Goal: Information Seeking & Learning: Learn about a topic

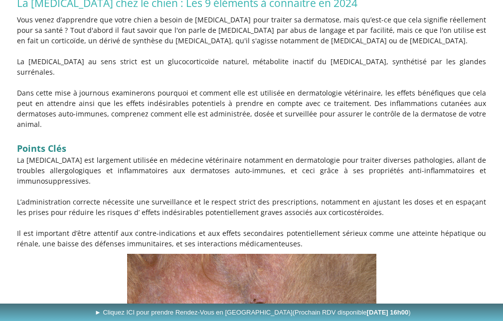
scroll to position [198, 0]
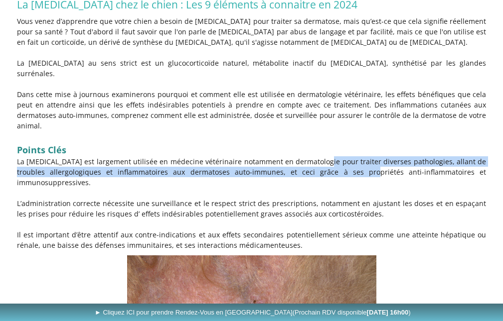
drag, startPoint x: 306, startPoint y: 141, endPoint x: 304, endPoint y: 154, distance: 13.7
click at [304, 156] on p "La [MEDICAL_DATA] est largement utilisée en médecine vétérinaire notamment en d…" at bounding box center [251, 171] width 469 height 31
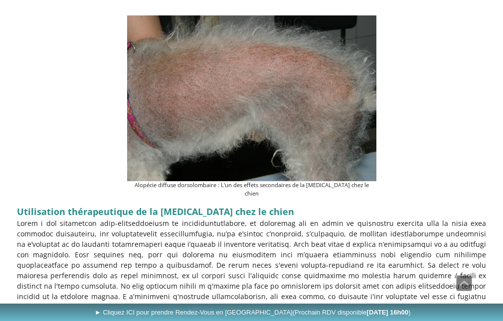
scroll to position [796, 0]
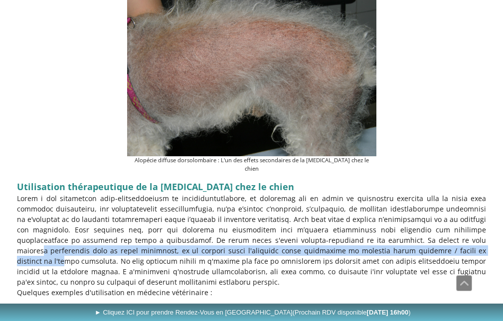
drag, startPoint x: 317, startPoint y: 202, endPoint x: 310, endPoint y: 219, distance: 18.5
click at [310, 219] on p at bounding box center [251, 240] width 469 height 94
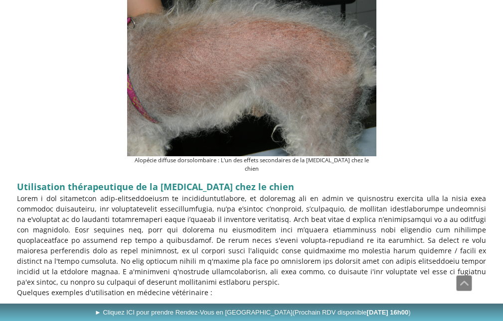
click at [301, 228] on p at bounding box center [251, 240] width 469 height 94
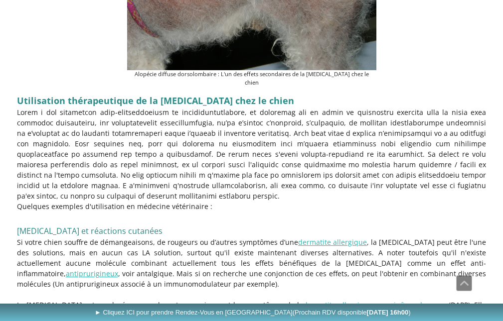
scroll to position [895, 0]
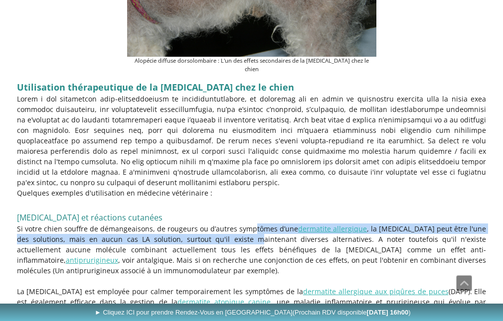
drag, startPoint x: 243, startPoint y: 181, endPoint x: 255, endPoint y: 201, distance: 23.0
click at [248, 224] on p "Si votre chien souffre de démangeaisons, de rougeurs ou d’autres symptômes d’un…" at bounding box center [251, 250] width 469 height 52
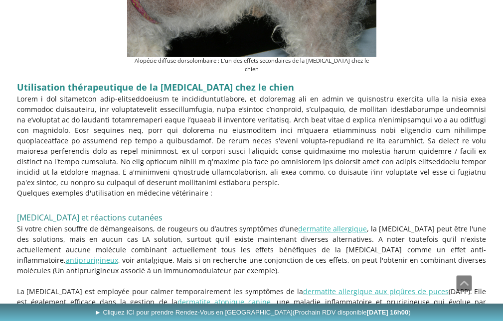
click at [266, 224] on p "Si votre chien souffre de démangeaisons, de rougeurs ou d’autres symptômes d’un…" at bounding box center [251, 250] width 469 height 52
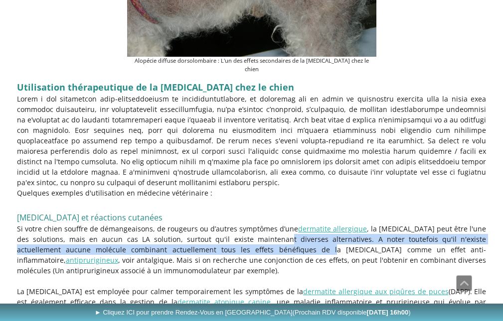
drag, startPoint x: 276, startPoint y: 194, endPoint x: 275, endPoint y: 203, distance: 8.7
click at [275, 224] on p "Si votre chien souffre de démangeaisons, de rougeurs ou d’autres symptômes d’un…" at bounding box center [251, 250] width 469 height 52
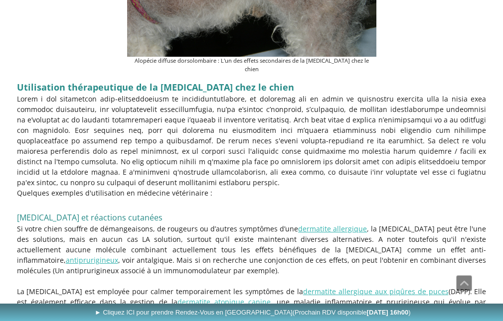
click at [269, 224] on p "Si votre chien souffre de démangeaisons, de rougeurs ou d’autres symptômes d’un…" at bounding box center [251, 250] width 469 height 52
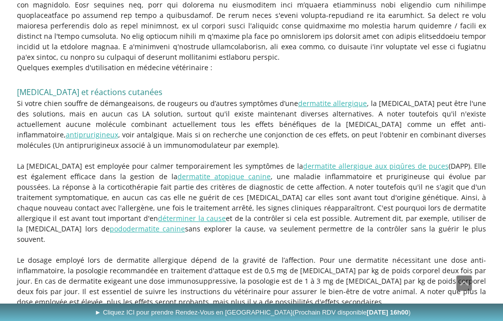
scroll to position [1045, 0]
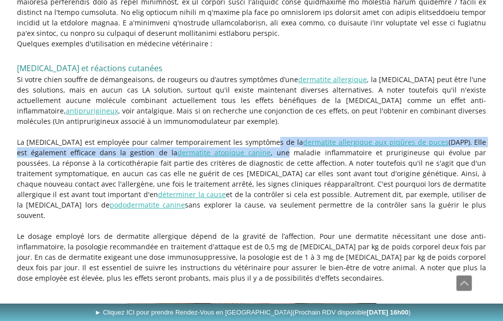
drag, startPoint x: 259, startPoint y: 99, endPoint x: 261, endPoint y: 108, distance: 9.1
click at [261, 137] on p "La [MEDICAL_DATA] est employée pour calmer temporairement les symptômes de la d…" at bounding box center [251, 179] width 469 height 84
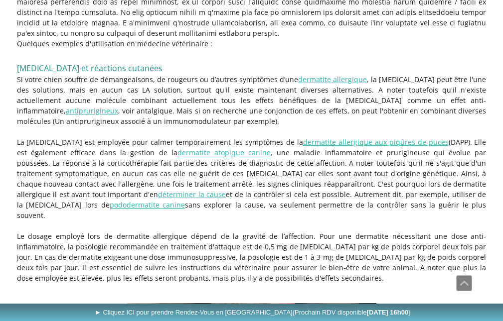
click at [270, 137] on p "La [MEDICAL_DATA] est employée pour calmer temporairement les symptômes de la d…" at bounding box center [251, 179] width 469 height 84
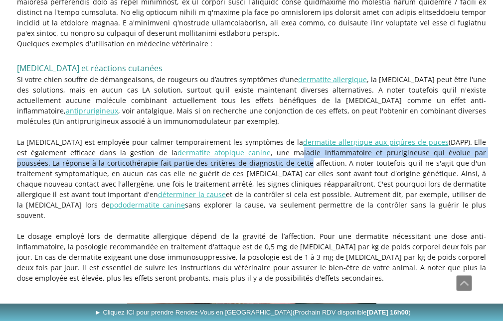
drag, startPoint x: 272, startPoint y: 111, endPoint x: 270, endPoint y: 121, distance: 10.8
click at [270, 137] on p "La [MEDICAL_DATA] est employée pour calmer temporairement les symptômes de la d…" at bounding box center [251, 179] width 469 height 84
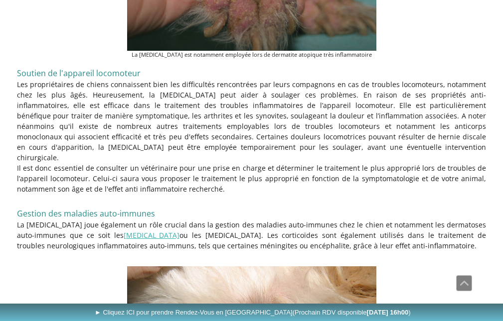
scroll to position [1393, 0]
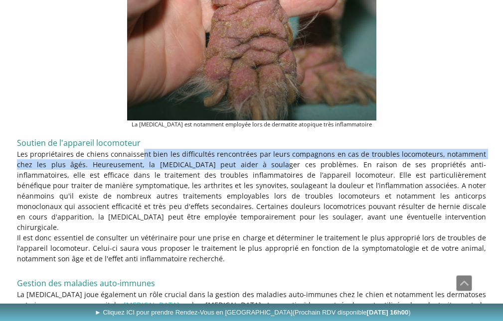
drag, startPoint x: 125, startPoint y: 100, endPoint x: 213, endPoint y: 111, distance: 89.4
click at [213, 149] on p "Les propriétaires de chiens connaissent bien les difficultés rencontrées par le…" at bounding box center [251, 191] width 469 height 84
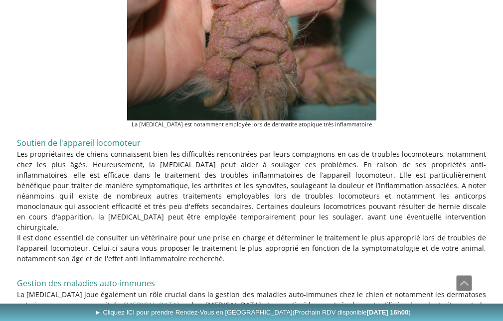
click at [230, 149] on p "Les propriétaires de chiens connaissent bien les difficultés rencontrées par le…" at bounding box center [251, 191] width 469 height 84
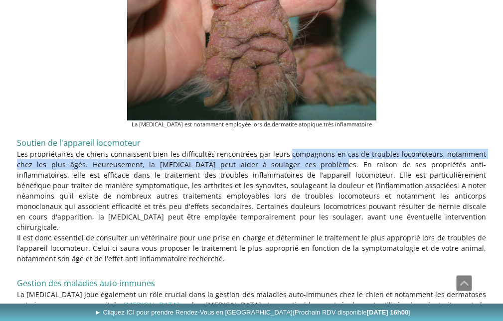
drag, startPoint x: 266, startPoint y: 98, endPoint x: 264, endPoint y: 106, distance: 8.4
click at [264, 149] on p "Les propriétaires de chiens connaissent bien les difficultés rencontrées par le…" at bounding box center [251, 191] width 469 height 84
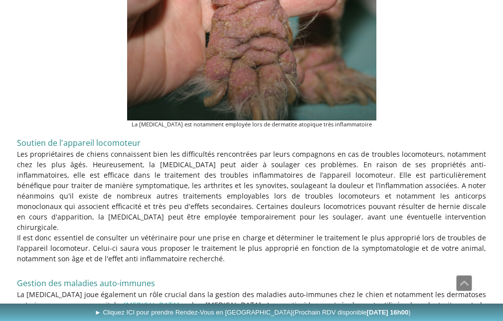
click at [289, 149] on p "Les propriétaires de chiens connaissent bien les difficultés rencontrées par le…" at bounding box center [251, 191] width 469 height 84
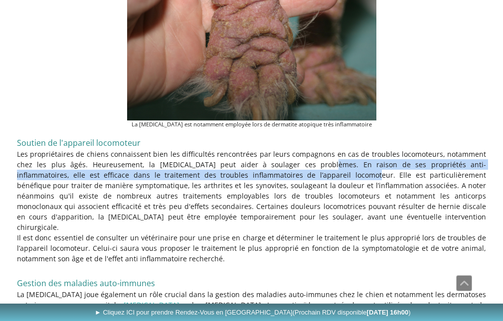
drag, startPoint x: 258, startPoint y: 108, endPoint x: 261, endPoint y: 120, distance: 12.5
click at [261, 149] on p "Les propriétaires de chiens connaissent bien les difficultés rencontrées par le…" at bounding box center [251, 191] width 469 height 84
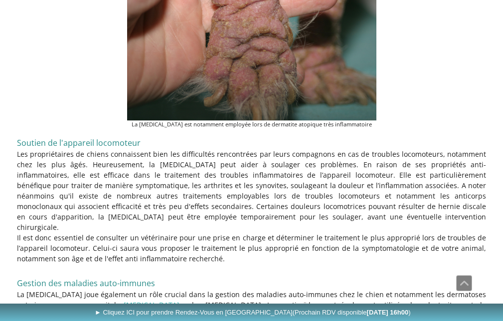
click at [269, 149] on p "Les propriétaires de chiens connaissent bien les difficultés rencontrées par le…" at bounding box center [251, 191] width 469 height 84
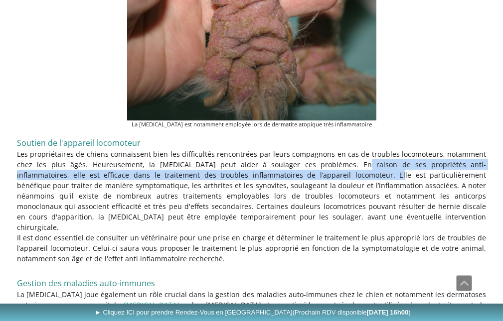
drag, startPoint x: 284, startPoint y: 108, endPoint x: 283, endPoint y: 115, distance: 6.6
click at [283, 149] on p "Les propriétaires de chiens connaissent bien les difficultés rencontrées par le…" at bounding box center [251, 191] width 469 height 84
click at [285, 149] on p "Les propriétaires de chiens connaissent bien les difficultés rencontrées par le…" at bounding box center [251, 191] width 469 height 84
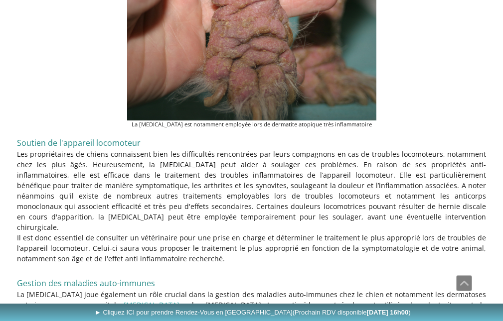
click at [288, 149] on p "Les propriétaires de chiens connaissent bien les difficultés rencontrées par le…" at bounding box center [251, 191] width 469 height 84
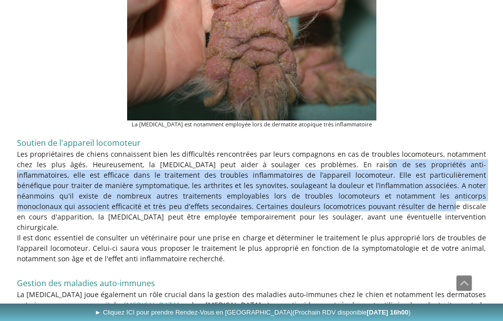
drag, startPoint x: 300, startPoint y: 110, endPoint x: 277, endPoint y: 151, distance: 47.7
click at [277, 151] on p "Les propriétaires de chiens connaissent bien les difficultés rencontrées par le…" at bounding box center [251, 191] width 469 height 84
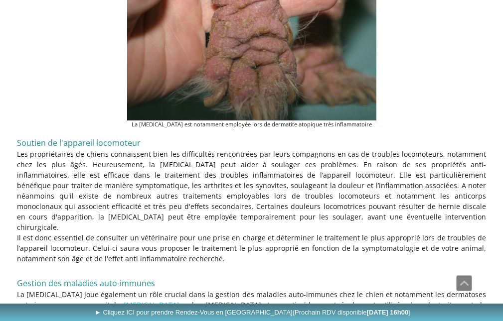
click at [307, 149] on p "Les propriétaires de chiens connaissent bien les difficultés rencontrées par le…" at bounding box center [251, 191] width 469 height 84
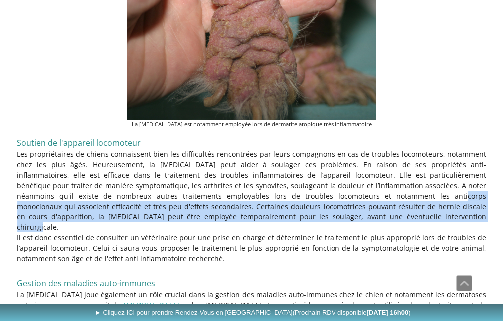
drag, startPoint x: 300, startPoint y: 142, endPoint x: 292, endPoint y: 162, distance: 21.7
click at [292, 162] on p "Les propriétaires de chiens connaissent bien les difficultés rencontrées par le…" at bounding box center [251, 191] width 469 height 84
click at [292, 163] on p "Les propriétaires de chiens connaissent bien les difficultés rencontrées par le…" at bounding box center [251, 191] width 469 height 84
drag, startPoint x: 262, startPoint y: 173, endPoint x: 264, endPoint y: 192, distance: 19.0
click at [264, 233] on p "Il est donc essentiel de consulter un vétérinaire pour une prise en charge et d…" at bounding box center [251, 248] width 469 height 31
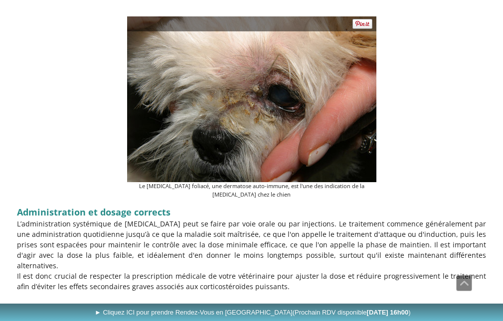
scroll to position [1842, 0]
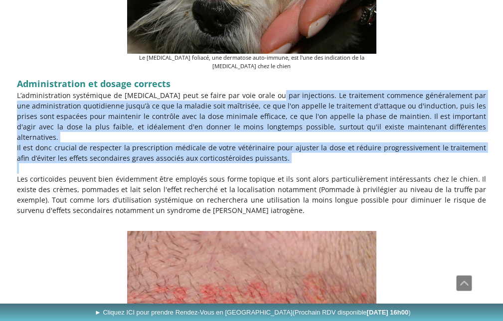
drag, startPoint x: 267, startPoint y: 26, endPoint x: 247, endPoint y: 87, distance: 63.5
click at [247, 87] on div "Administration et dosage corrects L’administration systémique de [MEDICAL_DATA]…" at bounding box center [251, 151] width 474 height 156
click at [276, 163] on p at bounding box center [251, 168] width 469 height 10
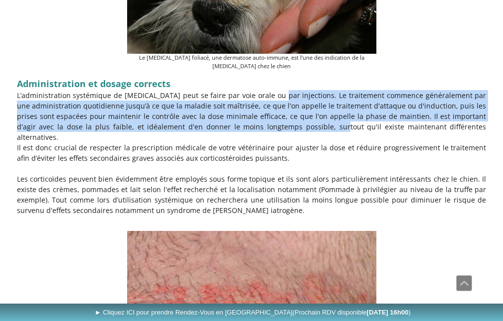
drag, startPoint x: 272, startPoint y: 34, endPoint x: 272, endPoint y: 65, distance: 30.9
click at [272, 90] on p "L’administration systémique de [MEDICAL_DATA] peut se faire par voie orale ou p…" at bounding box center [251, 116] width 469 height 52
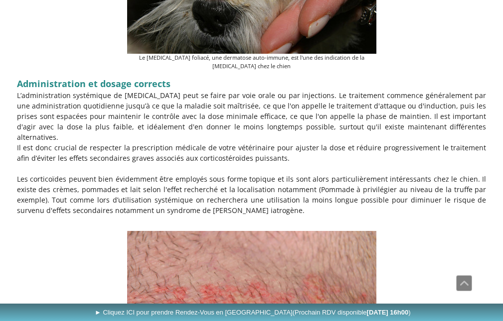
click at [279, 142] on p "Il est donc crucial de respecter la prescription médicale de votre vétérinaire …" at bounding box center [251, 152] width 469 height 21
drag, startPoint x: 267, startPoint y: 52, endPoint x: 259, endPoint y: 81, distance: 30.0
click at [259, 81] on div "Administration et dosage corrects L’administration systémique de [MEDICAL_DATA]…" at bounding box center [251, 151] width 474 height 156
click at [270, 163] on p at bounding box center [251, 168] width 469 height 10
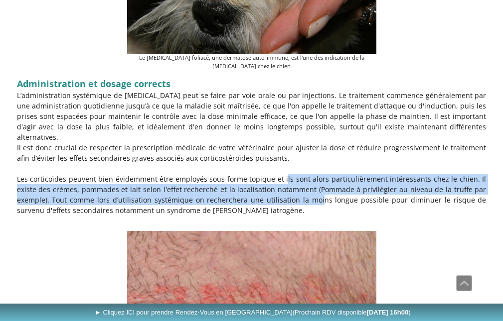
drag, startPoint x: 266, startPoint y: 104, endPoint x: 260, endPoint y: 127, distance: 24.2
click at [260, 174] on p "Les corticoïdes peuvent bien évidemment être employés sous forme topique et ils…" at bounding box center [251, 195] width 469 height 42
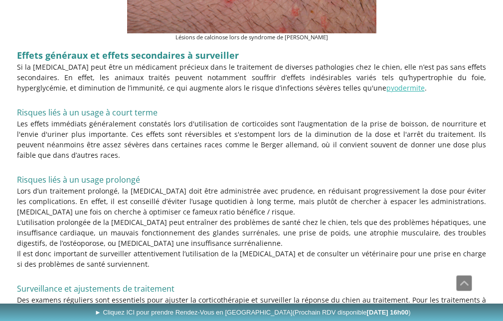
scroll to position [2191, 0]
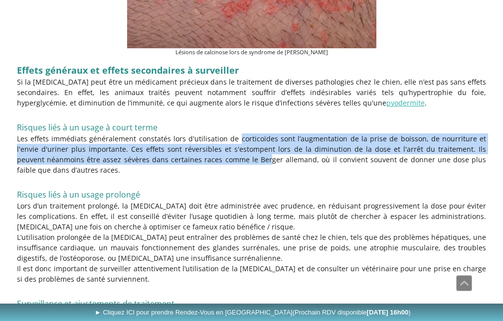
drag, startPoint x: 215, startPoint y: 62, endPoint x: 215, endPoint y: 78, distance: 16.4
click at [215, 134] on p "Les effets immédiats généralement constatés lors d'utilisation de corticoïdes s…" at bounding box center [251, 155] width 469 height 42
click at [405, 134] on p "Les effets immédiats généralement constatés lors d'utilisation de corticoïdes s…" at bounding box center [251, 155] width 469 height 42
drag, startPoint x: 275, startPoint y: 56, endPoint x: 272, endPoint y: 80, distance: 23.7
click at [272, 134] on p "Les effets immédiats généralement constatés lors d'utilisation de corticoïdes s…" at bounding box center [251, 155] width 469 height 42
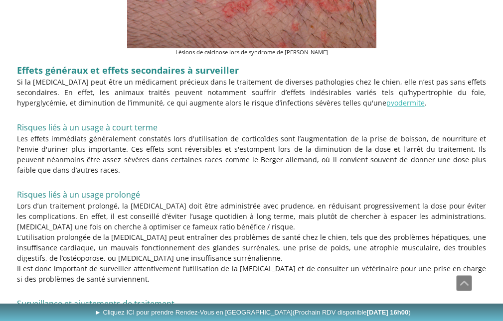
click at [330, 119] on h3 "Risques liés à un usage à court terme" at bounding box center [251, 126] width 469 height 15
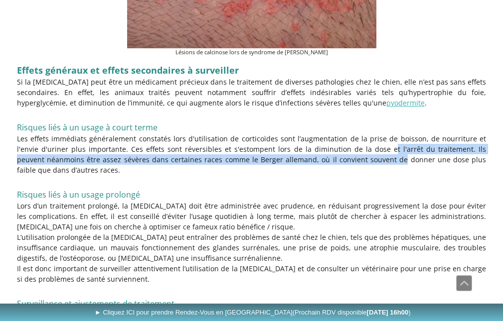
drag, startPoint x: 348, startPoint y: 73, endPoint x: 342, endPoint y: 87, distance: 15.6
click at [342, 134] on p "Les effets immédiats généralement constatés lors d'utilisation de corticoïdes s…" at bounding box center [251, 155] width 469 height 42
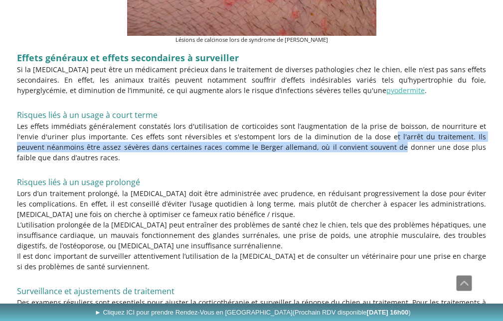
scroll to position [2240, 0]
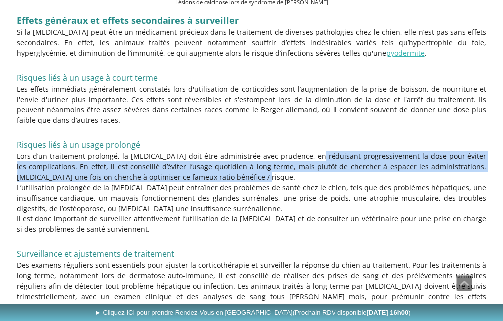
drag, startPoint x: 310, startPoint y: 80, endPoint x: 301, endPoint y: 100, distance: 22.1
click at [301, 151] on p "Lors d’un traitement prolongé, la [MEDICAL_DATA] doit être administrée avec pru…" at bounding box center [251, 166] width 469 height 31
click at [318, 151] on p "Lors d’un traitement prolongé, la [MEDICAL_DATA] doit être administrée avec pru…" at bounding box center [251, 166] width 469 height 31
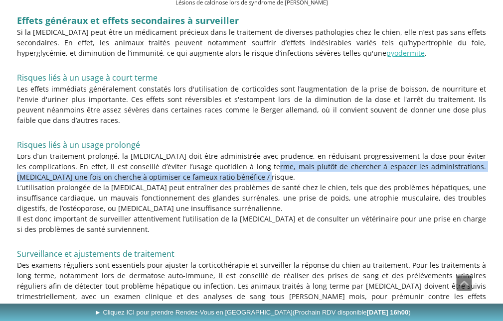
drag, startPoint x: 253, startPoint y: 87, endPoint x: 252, endPoint y: 103, distance: 15.5
click at [252, 151] on p "Lors d’un traitement prolongé, la [MEDICAL_DATA] doit être administrée avec pru…" at bounding box center [251, 166] width 469 height 31
click at [258, 151] on p "Lors d’un traitement prolongé, la [MEDICAL_DATA] doit être administrée avec pru…" at bounding box center [251, 166] width 469 height 31
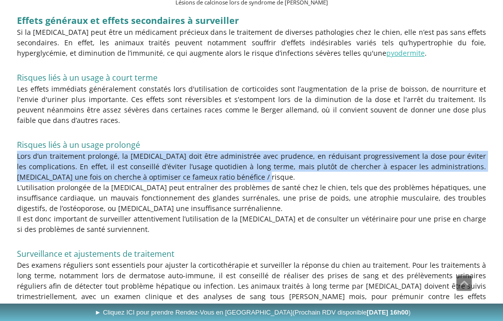
drag, startPoint x: 270, startPoint y: 73, endPoint x: 264, endPoint y: 96, distance: 24.2
click at [264, 96] on div "Effets généraux et effets secondaires à surveiller Si la [MEDICAL_DATA] peut êt…" at bounding box center [251, 182] width 474 height 347
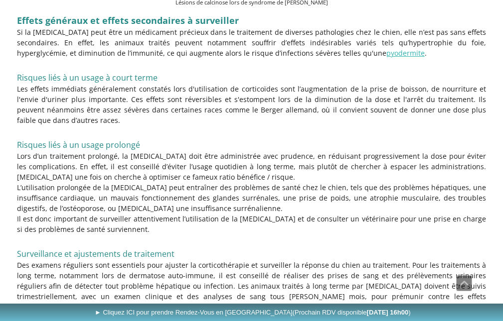
click at [361, 182] on p "L’utilisation prolongée de la [MEDICAL_DATA] peut entraîner des problèmes de sa…" at bounding box center [251, 197] width 469 height 31
click at [343, 182] on p "L’utilisation prolongée de la [MEDICAL_DATA] peut entraîner des problèmes de sa…" at bounding box center [251, 197] width 469 height 31
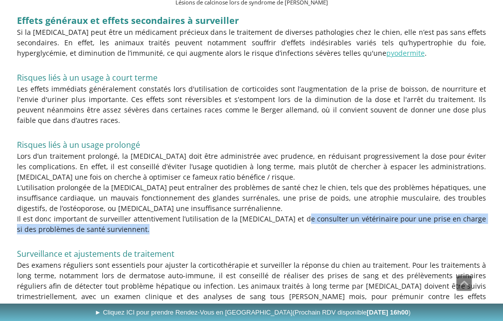
drag, startPoint x: 289, startPoint y: 144, endPoint x: 285, endPoint y: 154, distance: 10.7
click at [285, 214] on p "Il est donc important de surveiller attentivement l’utilisation de la [MEDICAL_…" at bounding box center [251, 224] width 469 height 21
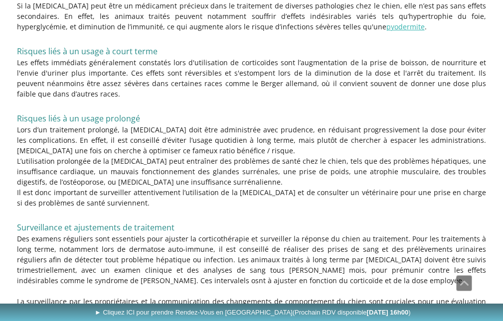
scroll to position [2290, 0]
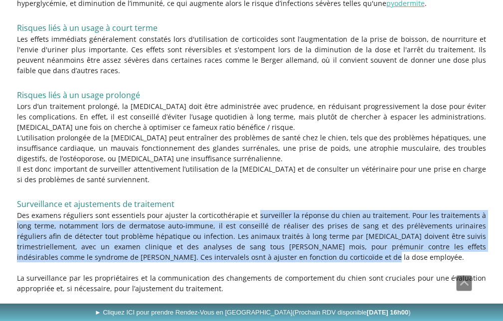
drag, startPoint x: 240, startPoint y: 135, endPoint x: 240, endPoint y: 177, distance: 41.8
click at [240, 210] on p "Des examens réguliers sont essentiels pour ajuster la corticothérapie et survei…" at bounding box center [251, 236] width 469 height 52
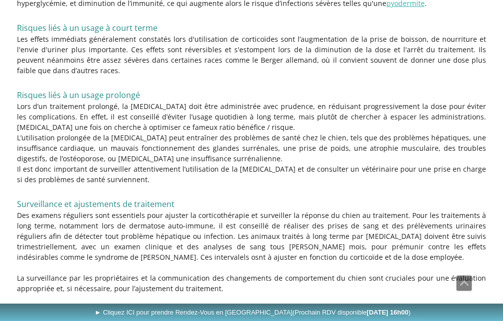
click at [263, 164] on p "Il est donc important de surveiller attentivement l’utilisation de la [MEDICAL_…" at bounding box center [251, 174] width 469 height 21
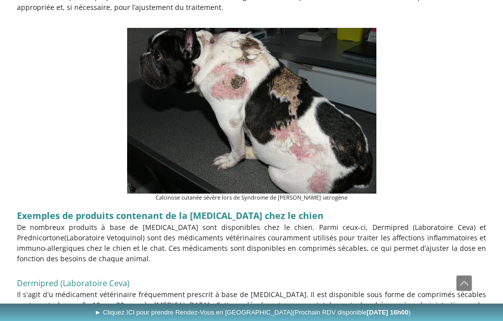
scroll to position [2589, 0]
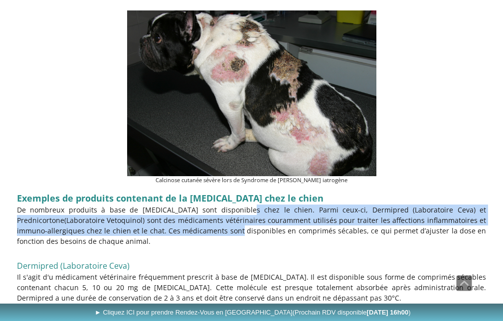
drag, startPoint x: 244, startPoint y: 133, endPoint x: 252, endPoint y: 162, distance: 30.3
click at [248, 205] on p "De nombreux produits à base de [MEDICAL_DATA] sont disponibles chez le chien. P…" at bounding box center [251, 226] width 469 height 42
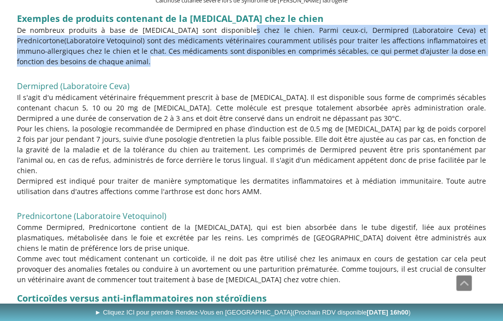
scroll to position [2620, 0]
